Goal: Complete application form: Complete application form

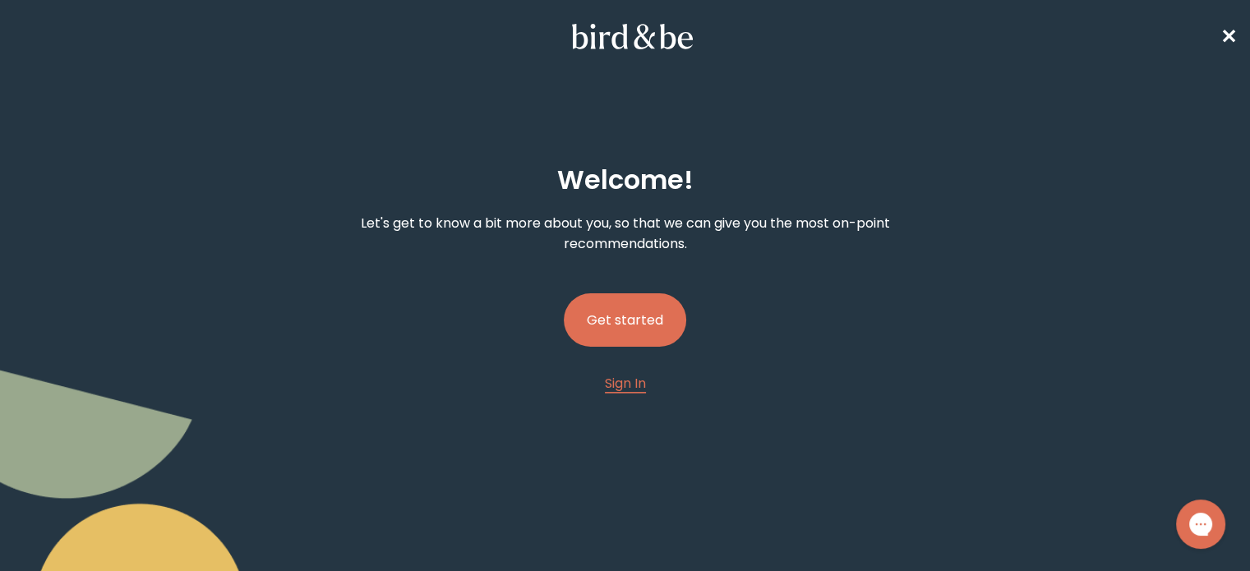
click at [644, 312] on button "Get started" at bounding box center [625, 319] width 122 height 53
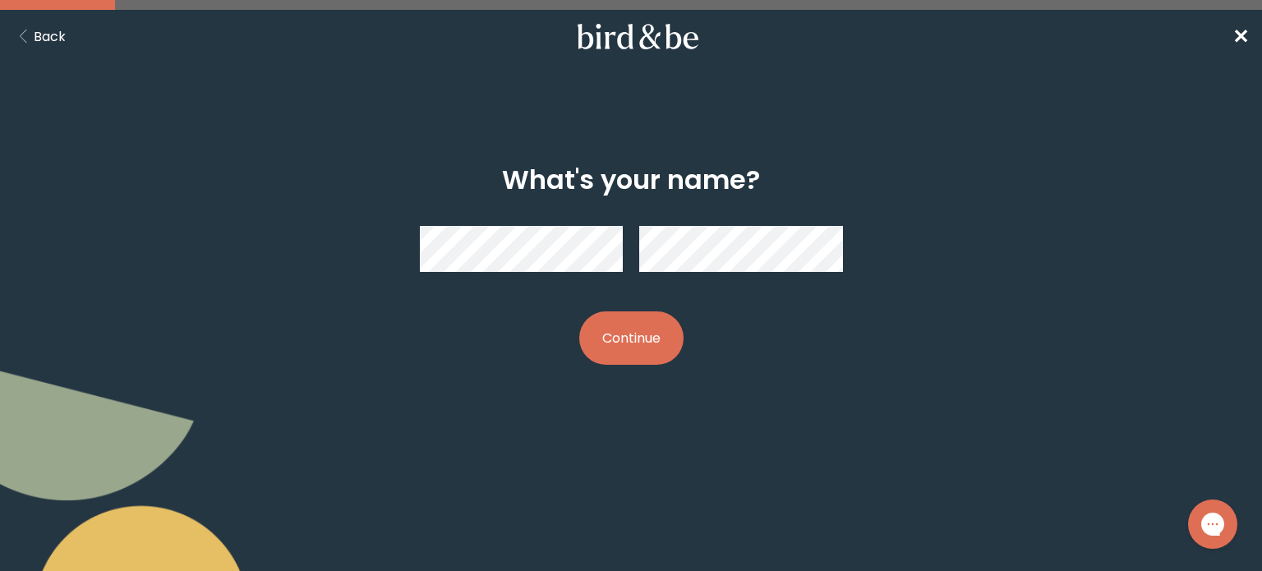
click at [651, 325] on button "Continue" at bounding box center [631, 337] width 104 height 53
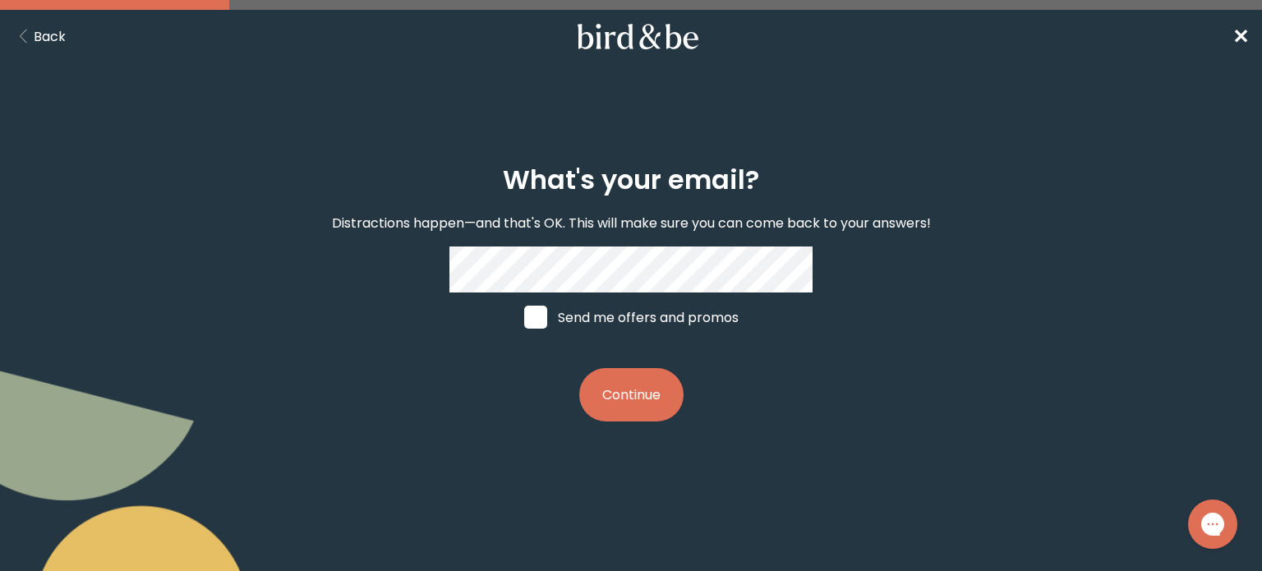
click at [635, 408] on button "Continue" at bounding box center [631, 394] width 104 height 53
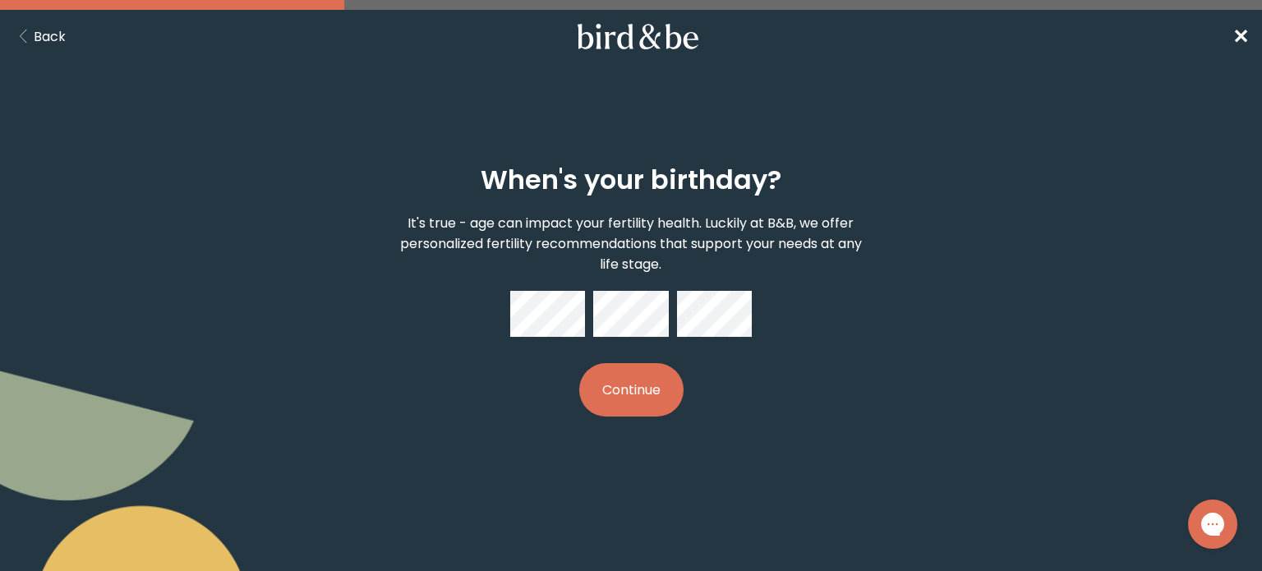
click at [615, 407] on button "Continue" at bounding box center [631, 389] width 104 height 53
click at [616, 397] on button "Continue" at bounding box center [631, 389] width 104 height 53
click at [656, 402] on button "Continue" at bounding box center [631, 389] width 104 height 53
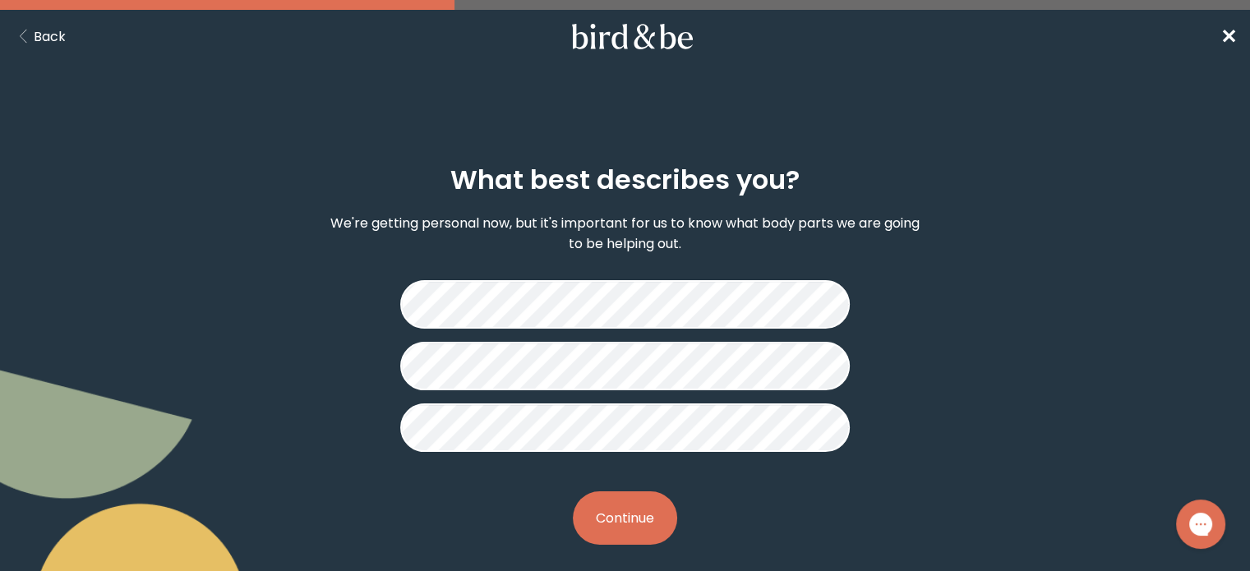
click at [638, 525] on button "Continue" at bounding box center [625, 517] width 104 height 53
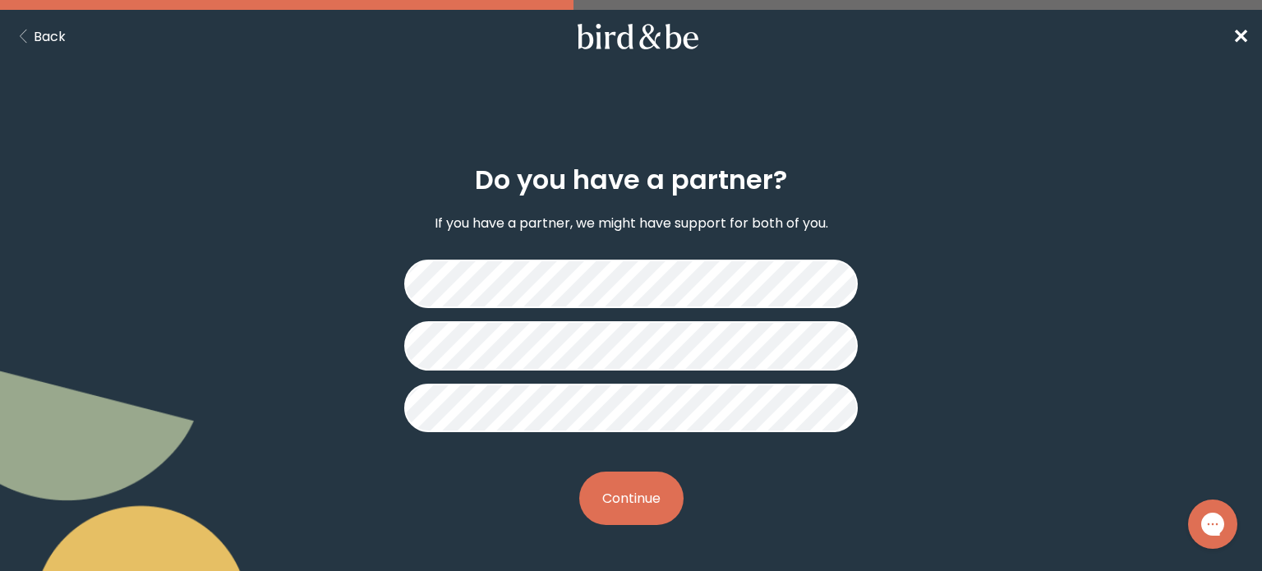
click at [648, 496] on button "Continue" at bounding box center [631, 498] width 104 height 53
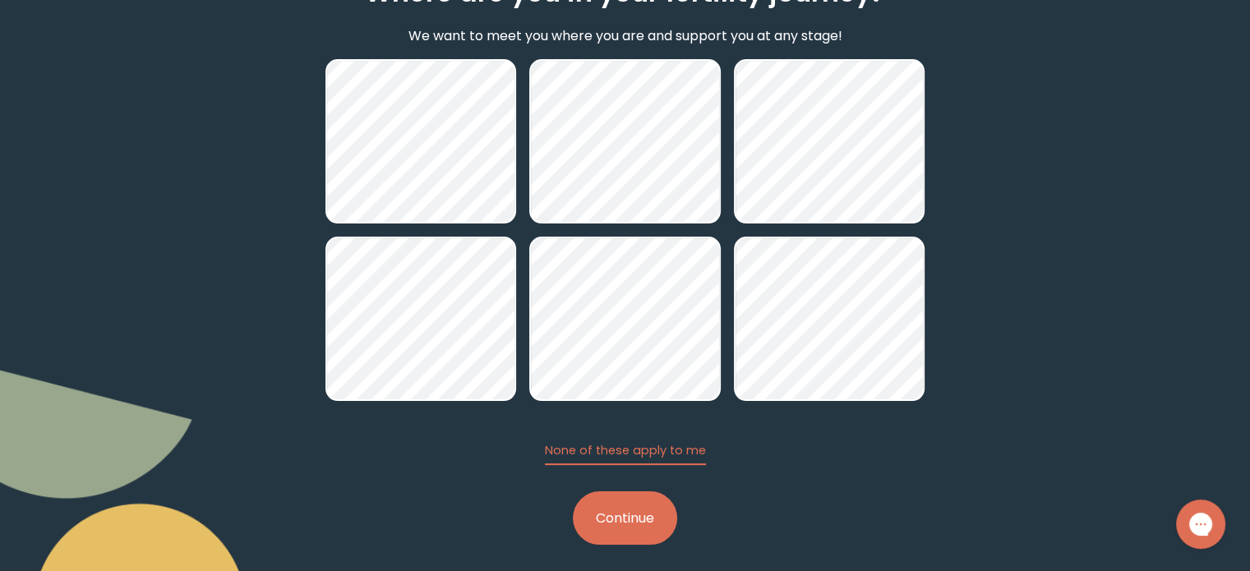
scroll to position [198, 0]
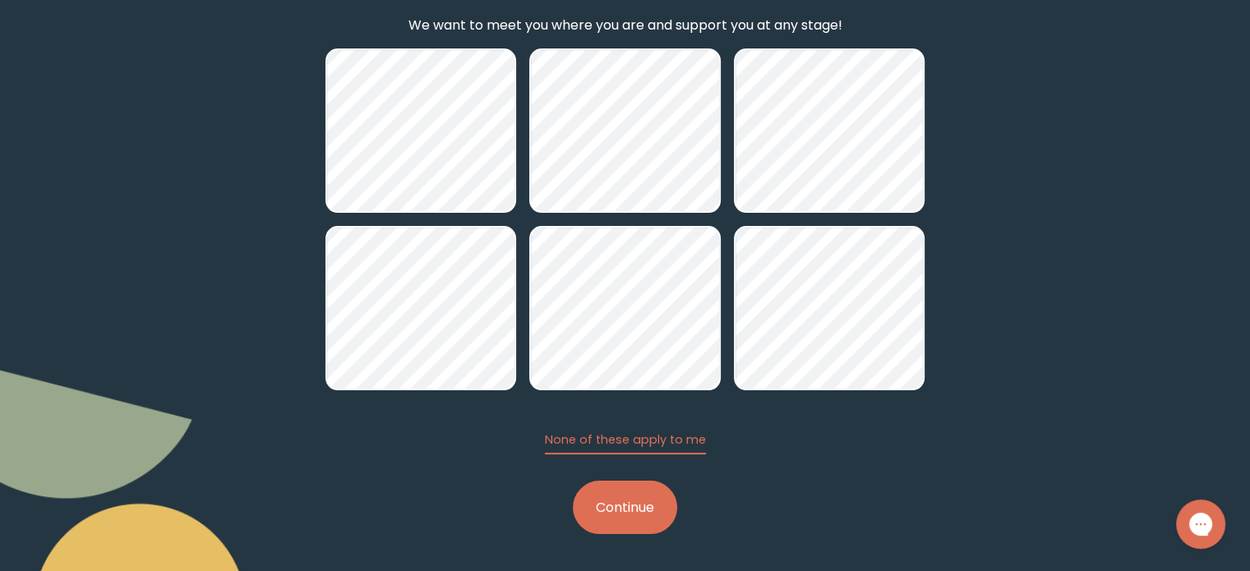
click at [625, 502] on button "Continue" at bounding box center [625, 507] width 104 height 53
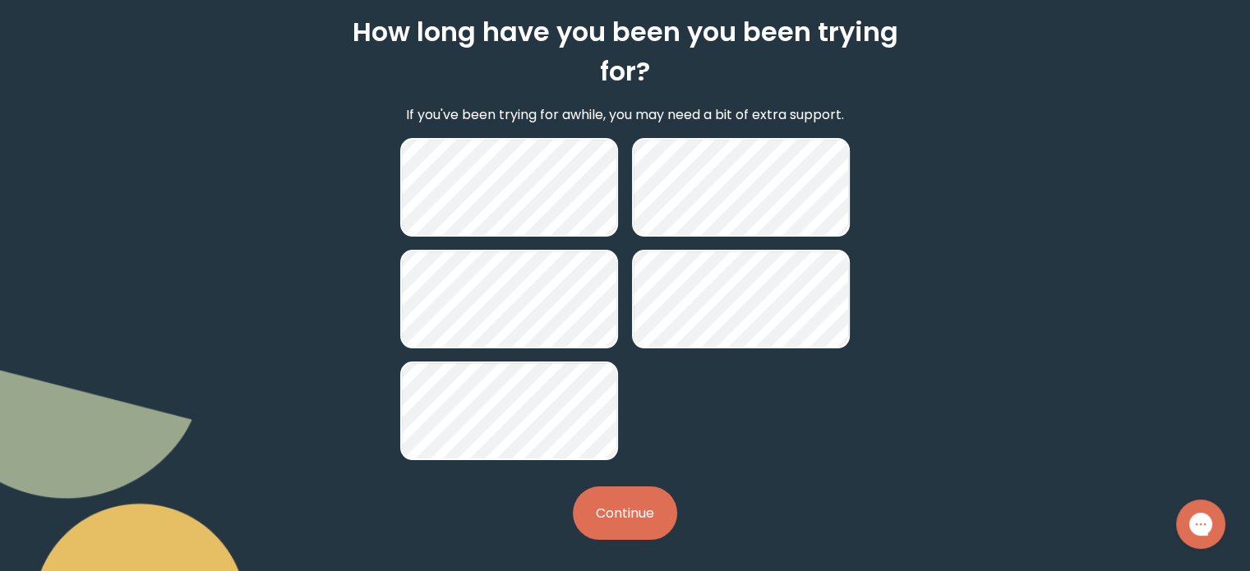
scroll to position [152, 0]
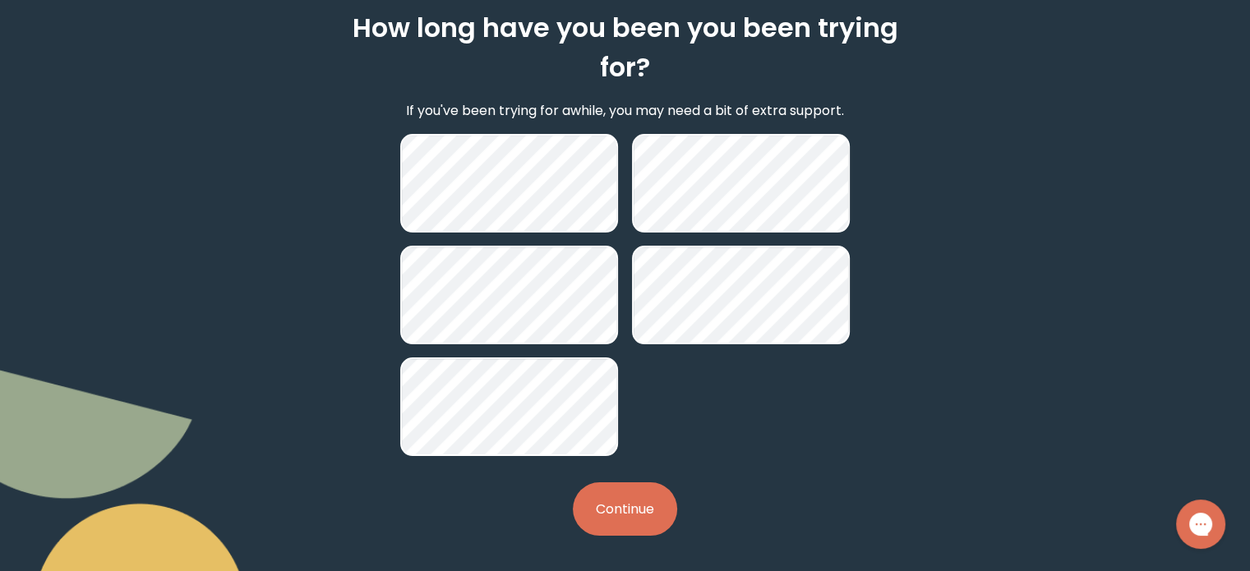
click at [625, 500] on button "Continue" at bounding box center [625, 508] width 104 height 53
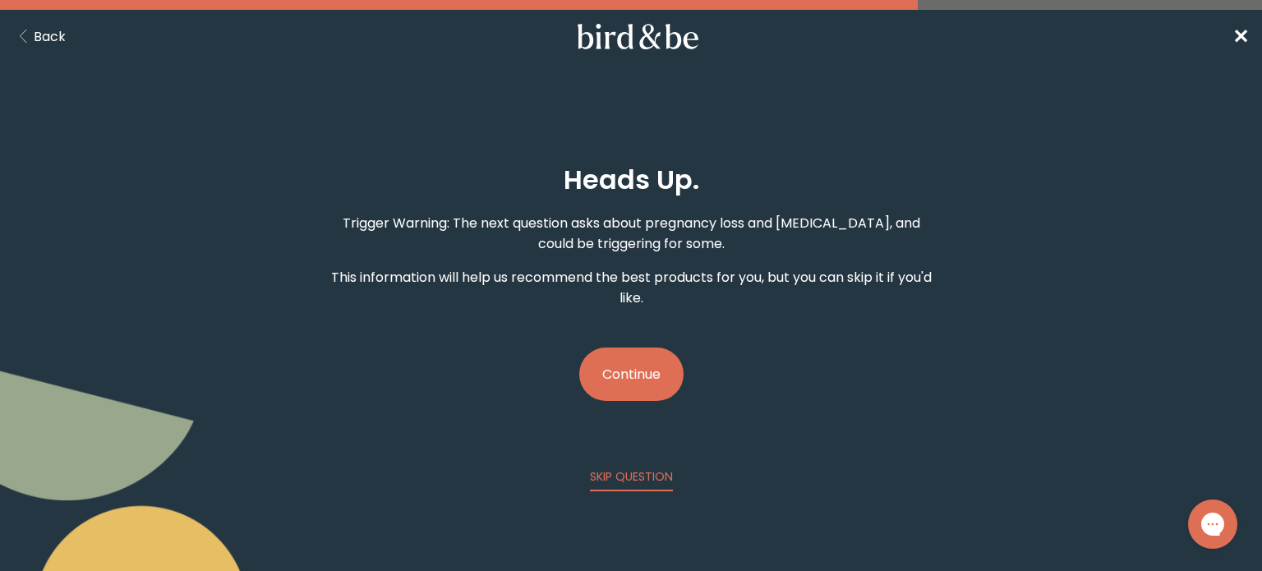
click at [671, 370] on button "Continue" at bounding box center [631, 374] width 104 height 53
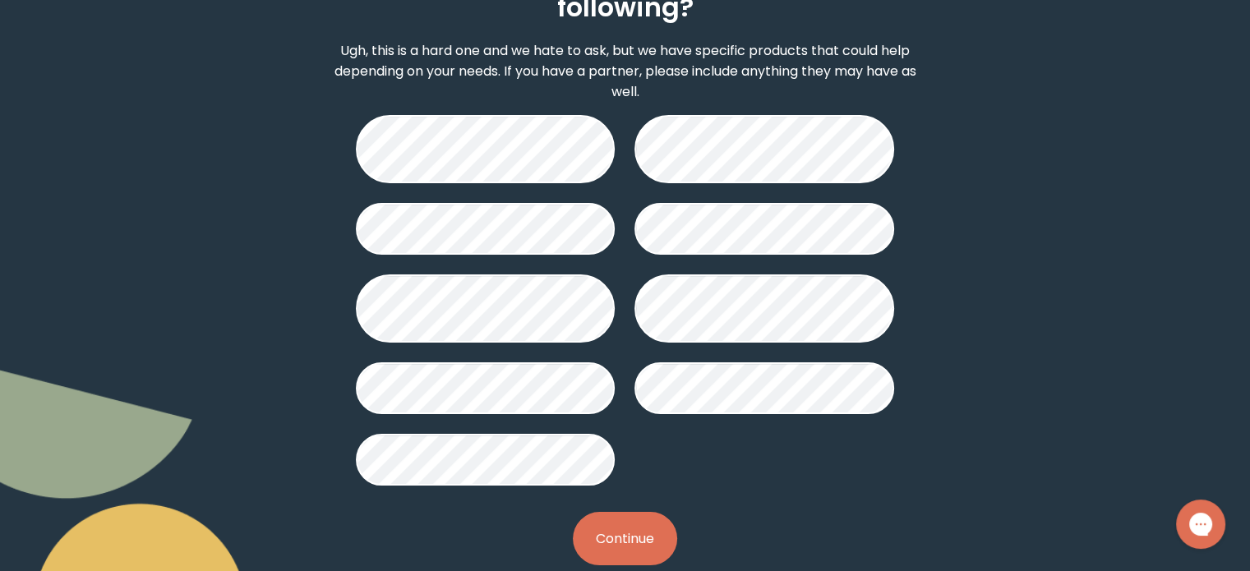
scroll to position [242, 0]
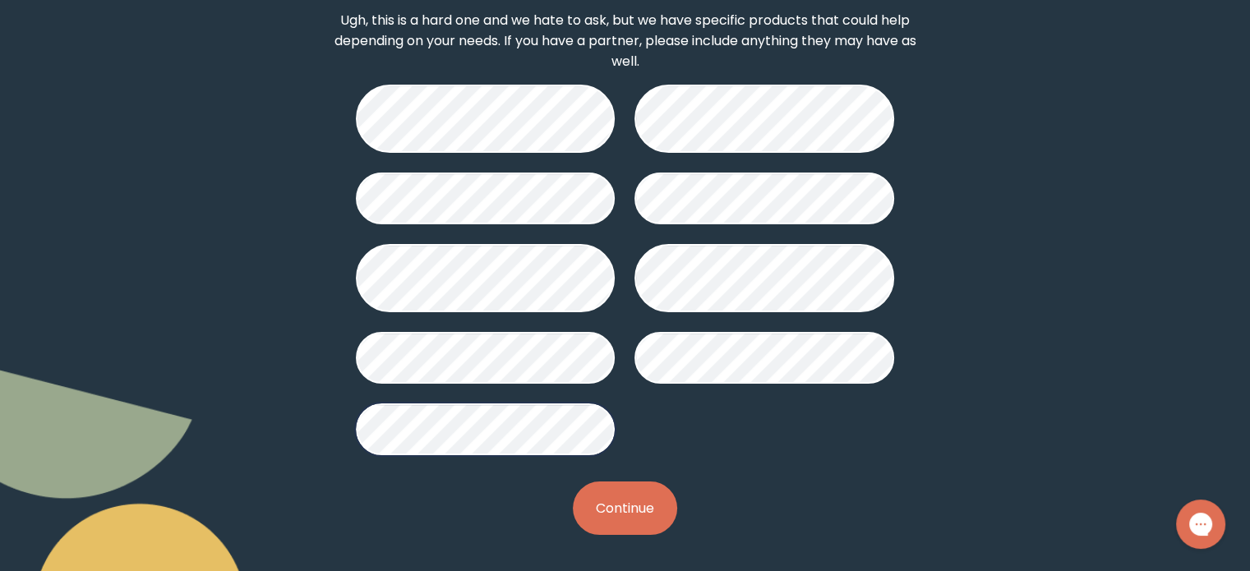
click at [625, 509] on button "Continue" at bounding box center [625, 508] width 104 height 53
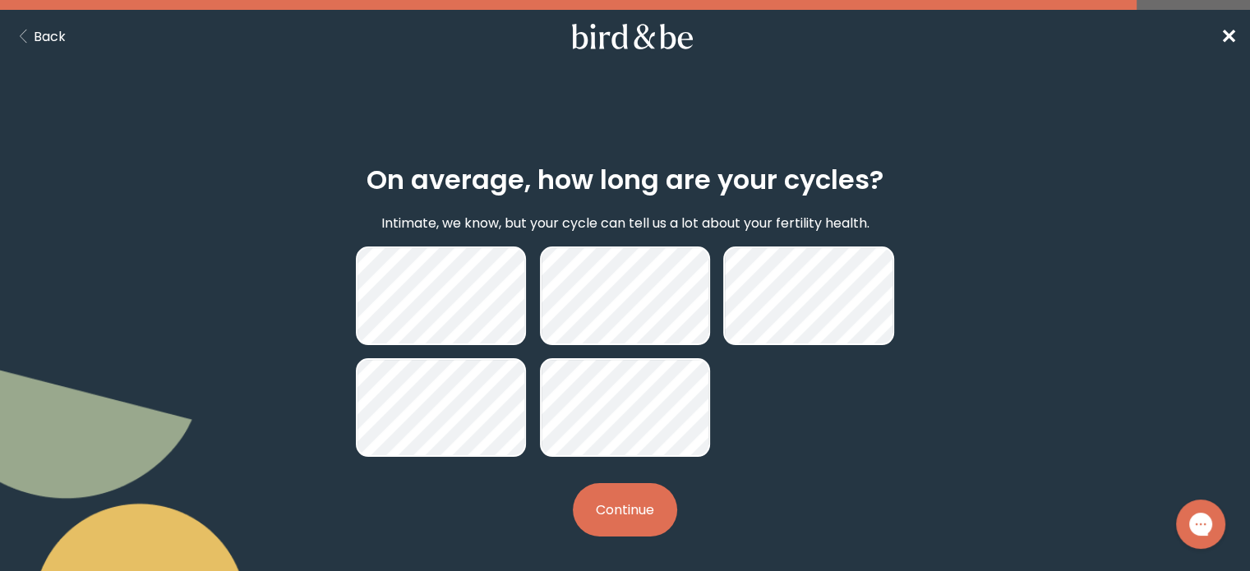
click at [631, 502] on button "Continue" at bounding box center [625, 509] width 104 height 53
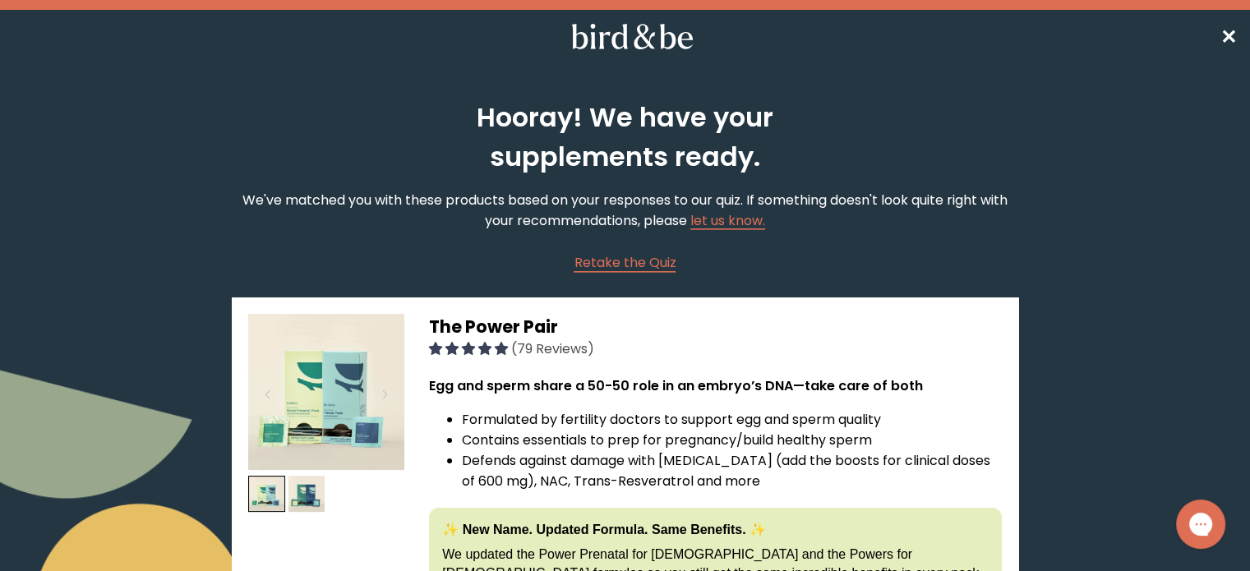
click at [1229, 32] on span "✕" at bounding box center [1228, 36] width 16 height 27
